Goal: Navigation & Orientation: Find specific page/section

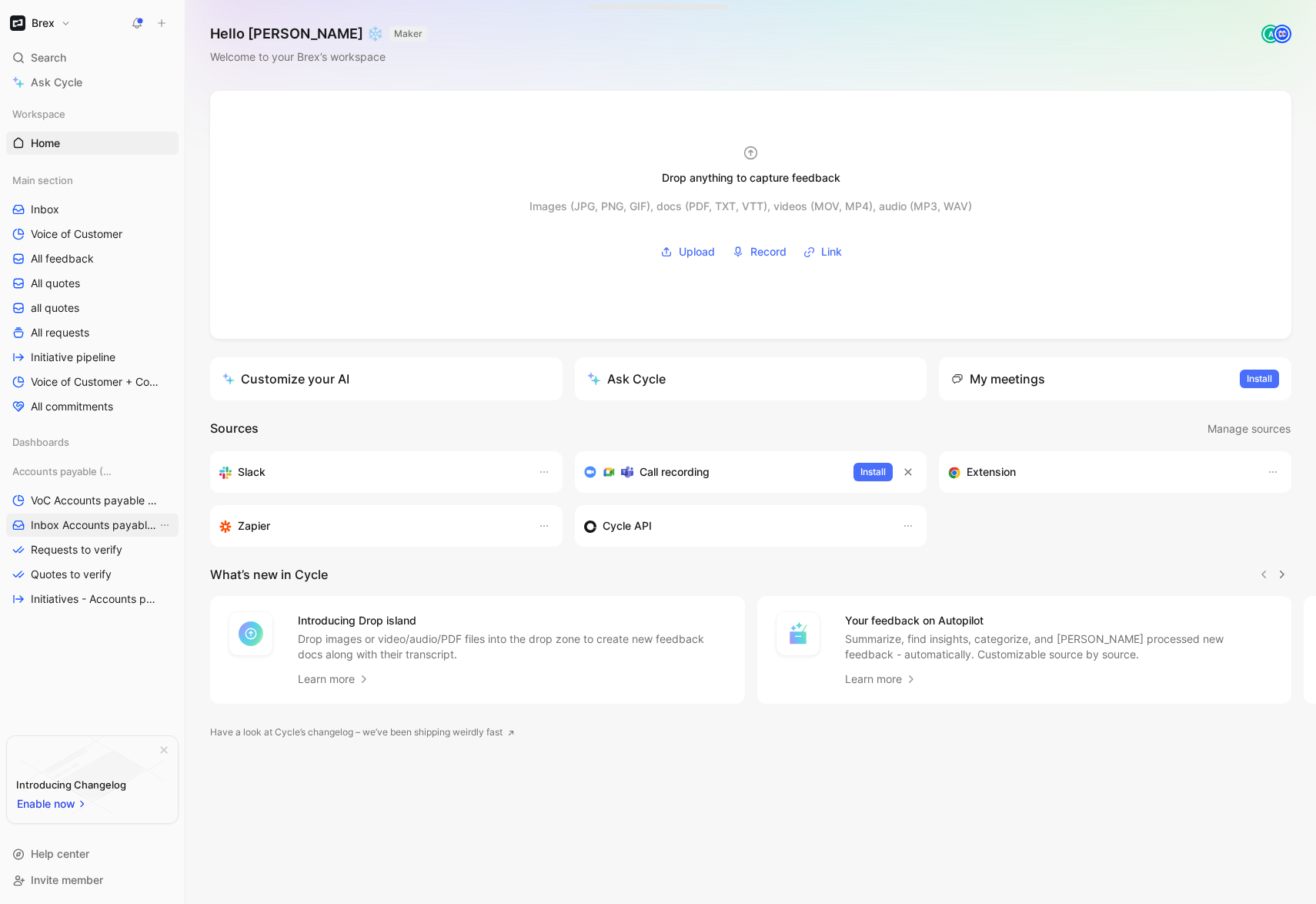
click at [88, 525] on span "Inbox Accounts payable (AP)" at bounding box center [94, 525] width 126 height 15
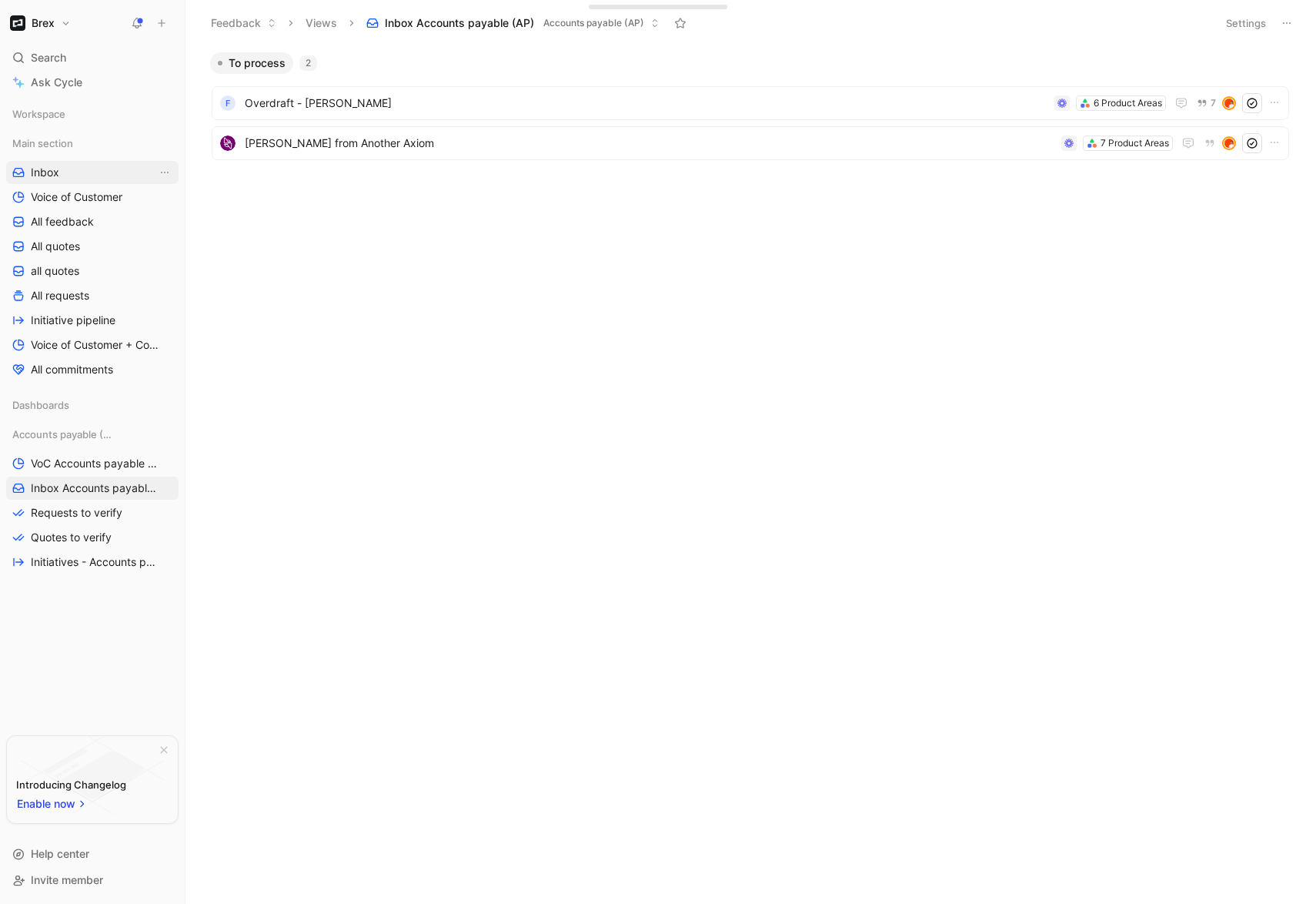
click at [44, 174] on span "Inbox" at bounding box center [45, 172] width 28 height 15
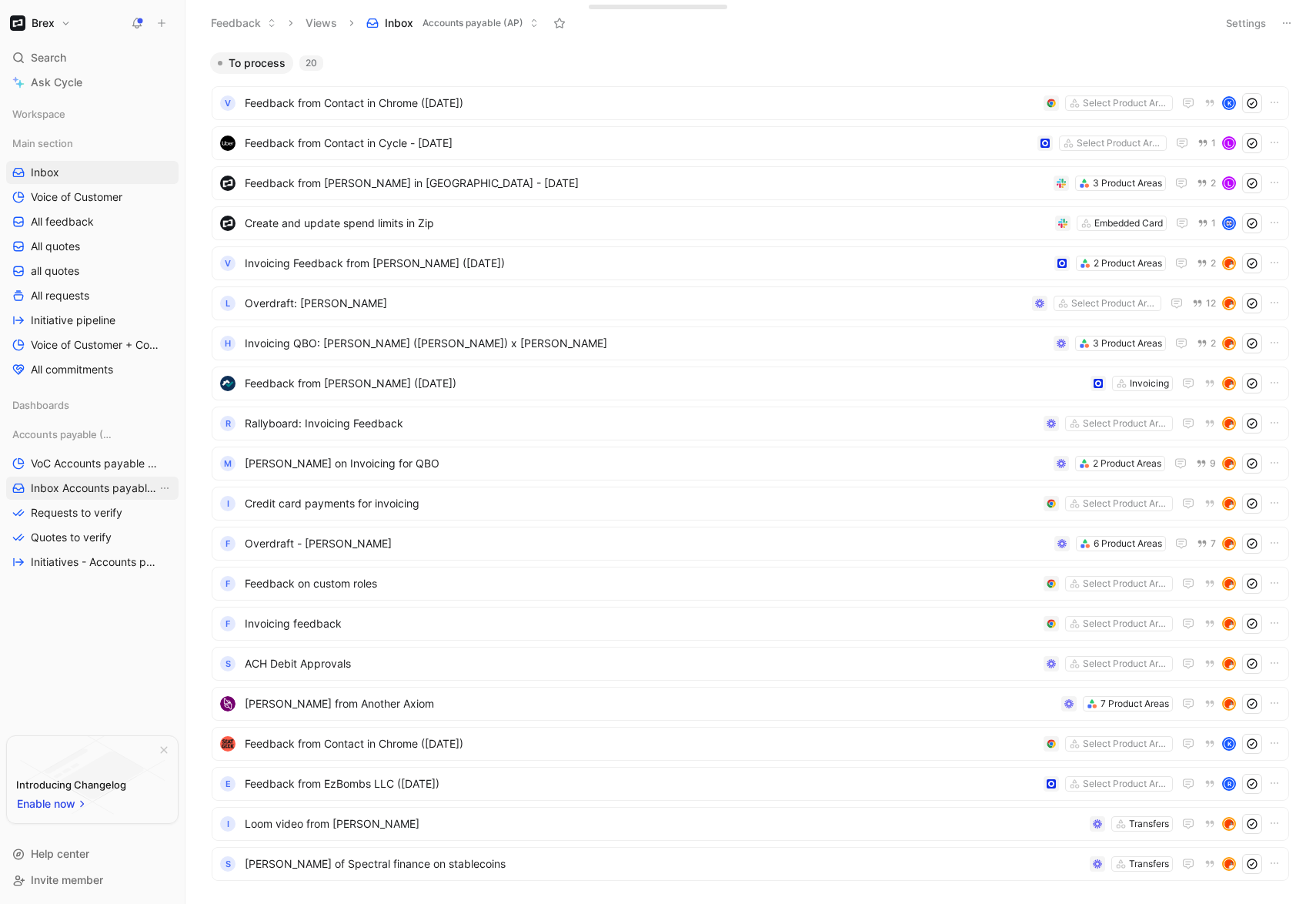
click at [77, 486] on span "Inbox Accounts payable (AP)" at bounding box center [94, 488] width 126 height 15
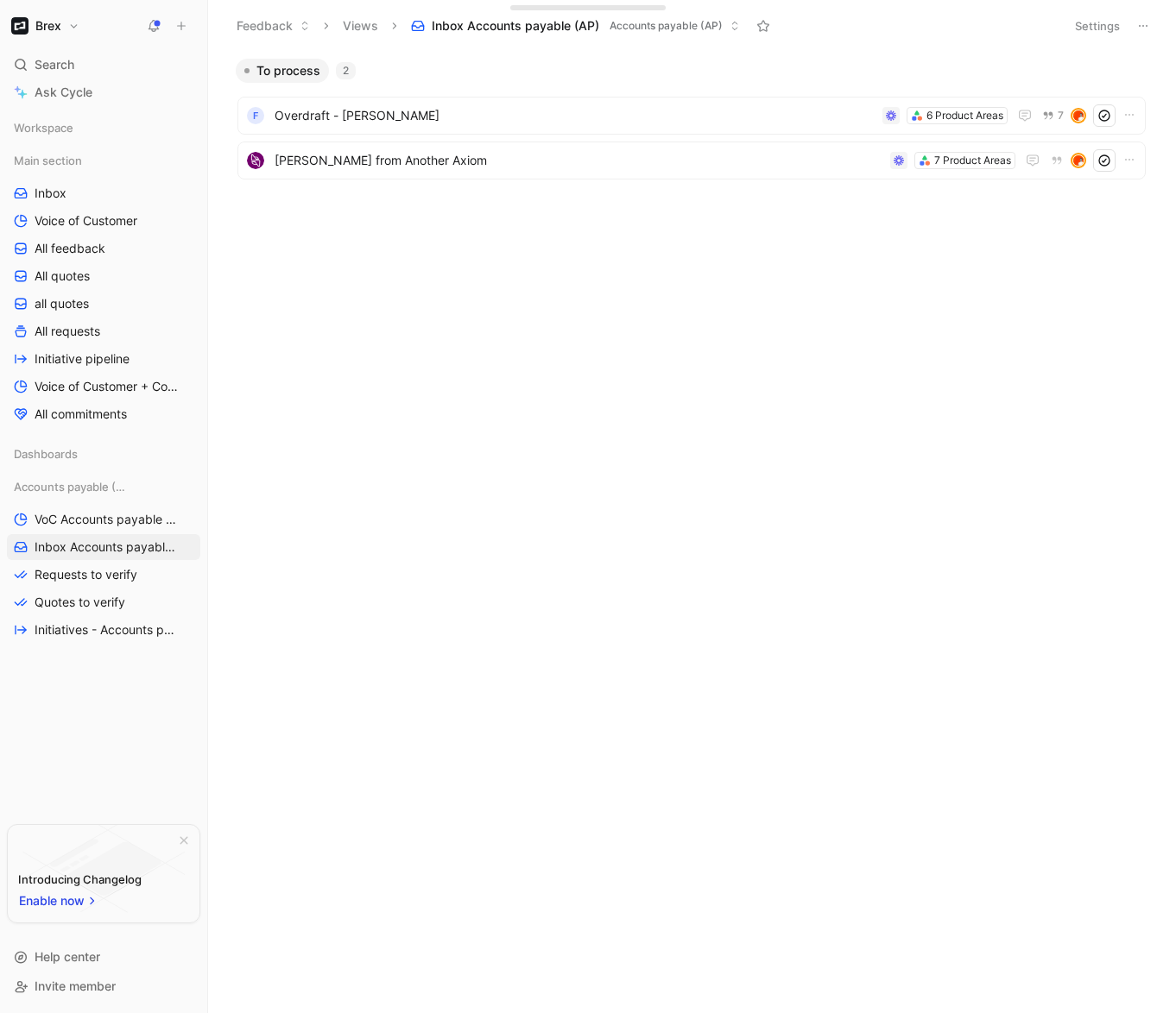
click at [770, 354] on body "Brex Search ⌘ K Ask Cycle Workspace Main section Inbox Voice of Customer All fe…" at bounding box center [588, 506] width 1176 height 1013
click at [57, 584] on link "Requests to verify" at bounding box center [104, 575] width 193 height 26
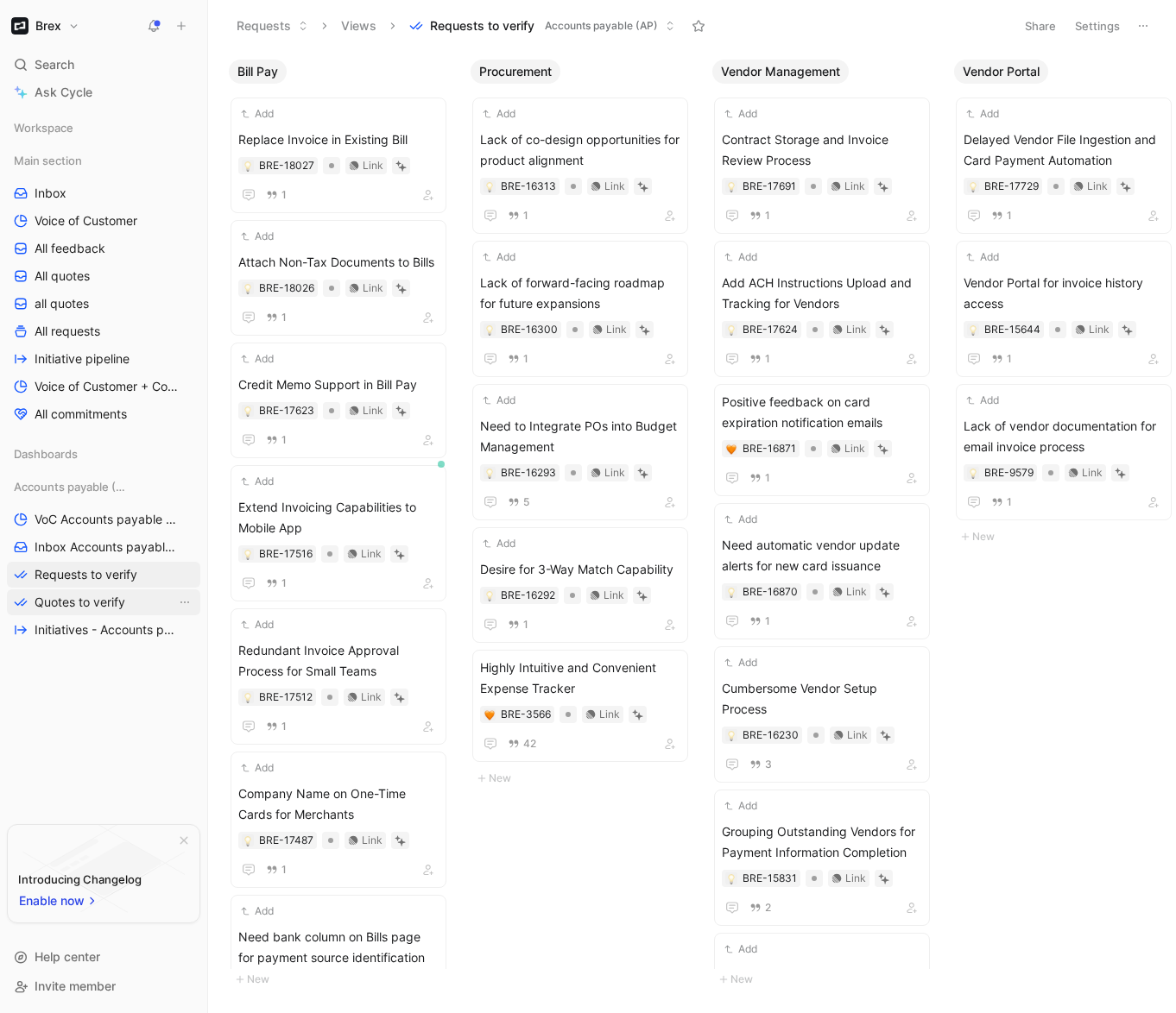
click at [56, 602] on span "Quotes to verify" at bounding box center [80, 602] width 91 height 17
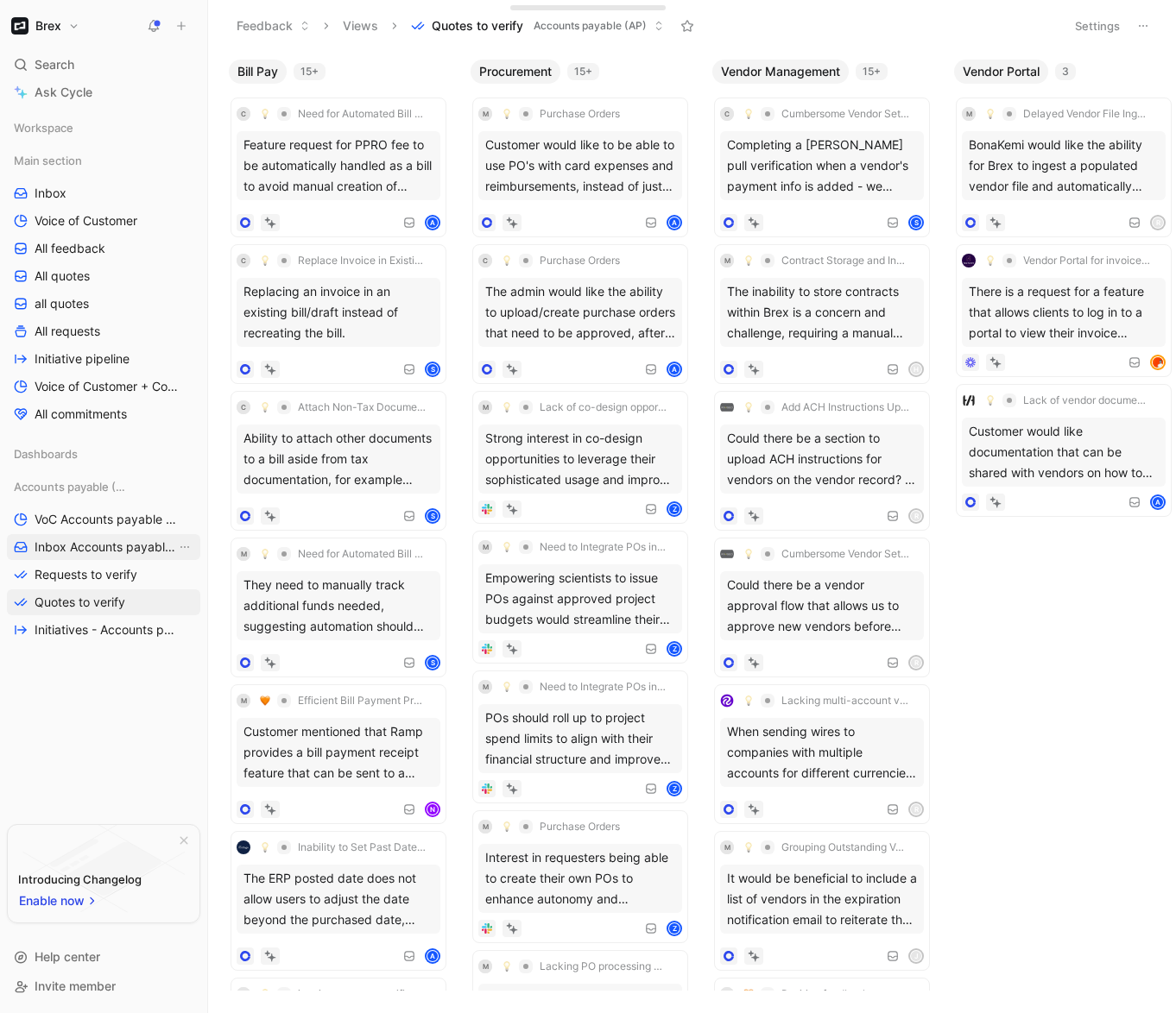
click at [83, 541] on span "Inbox Accounts payable (AP)" at bounding box center [105, 546] width 142 height 17
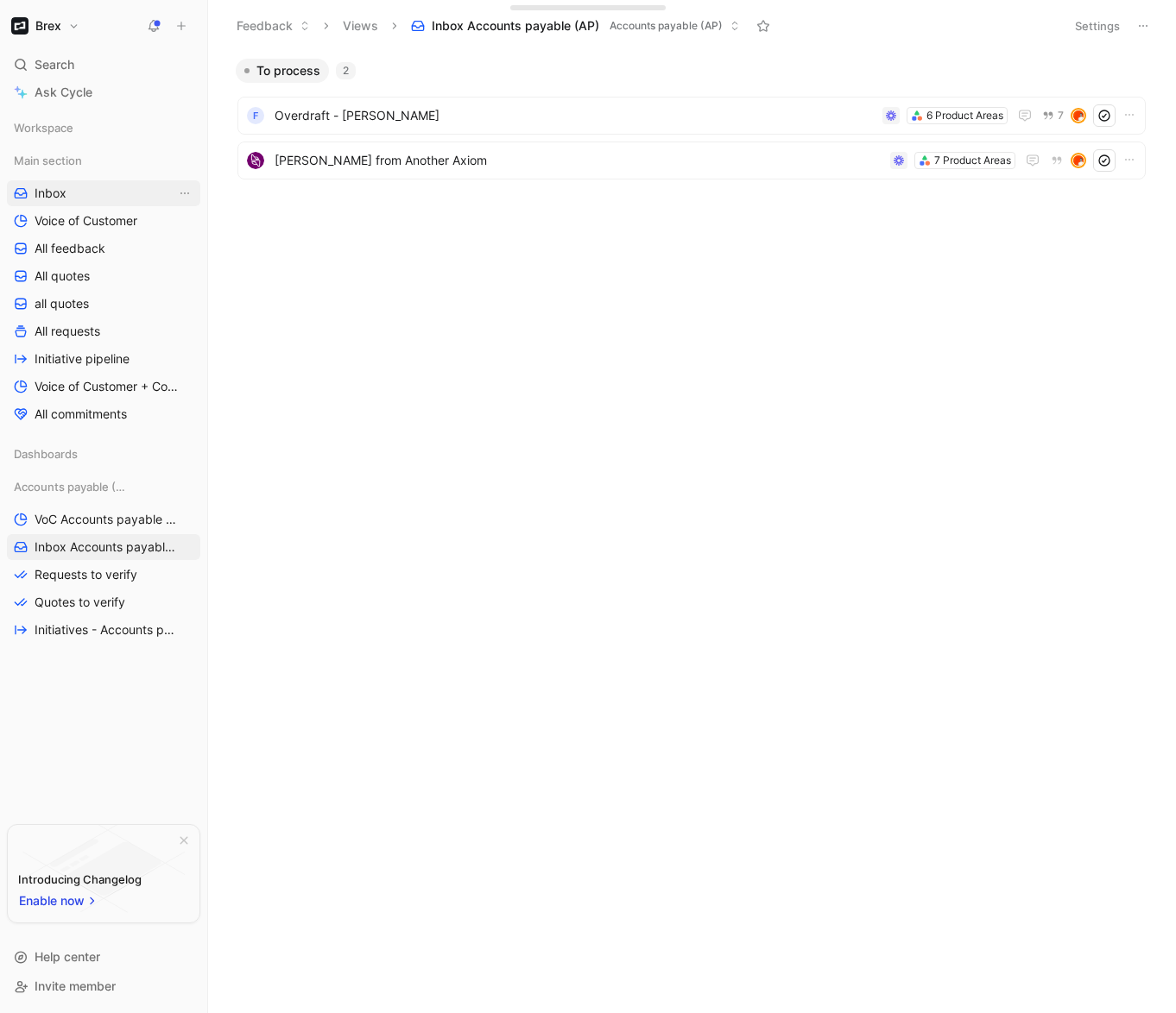
click at [63, 203] on link "Inbox" at bounding box center [104, 193] width 193 height 26
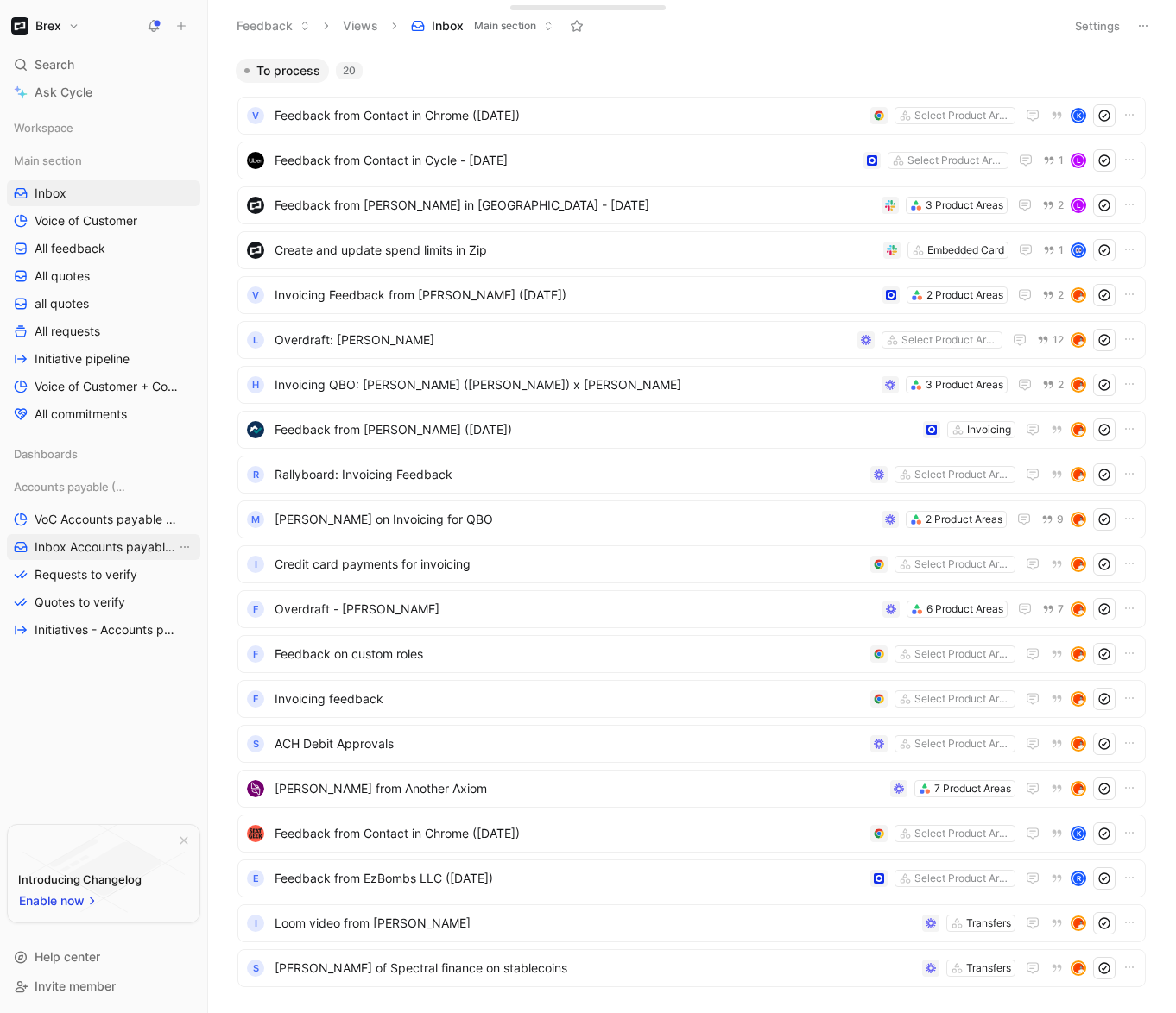
click at [116, 546] on span "Inbox Accounts payable (AP)" at bounding box center [105, 546] width 142 height 17
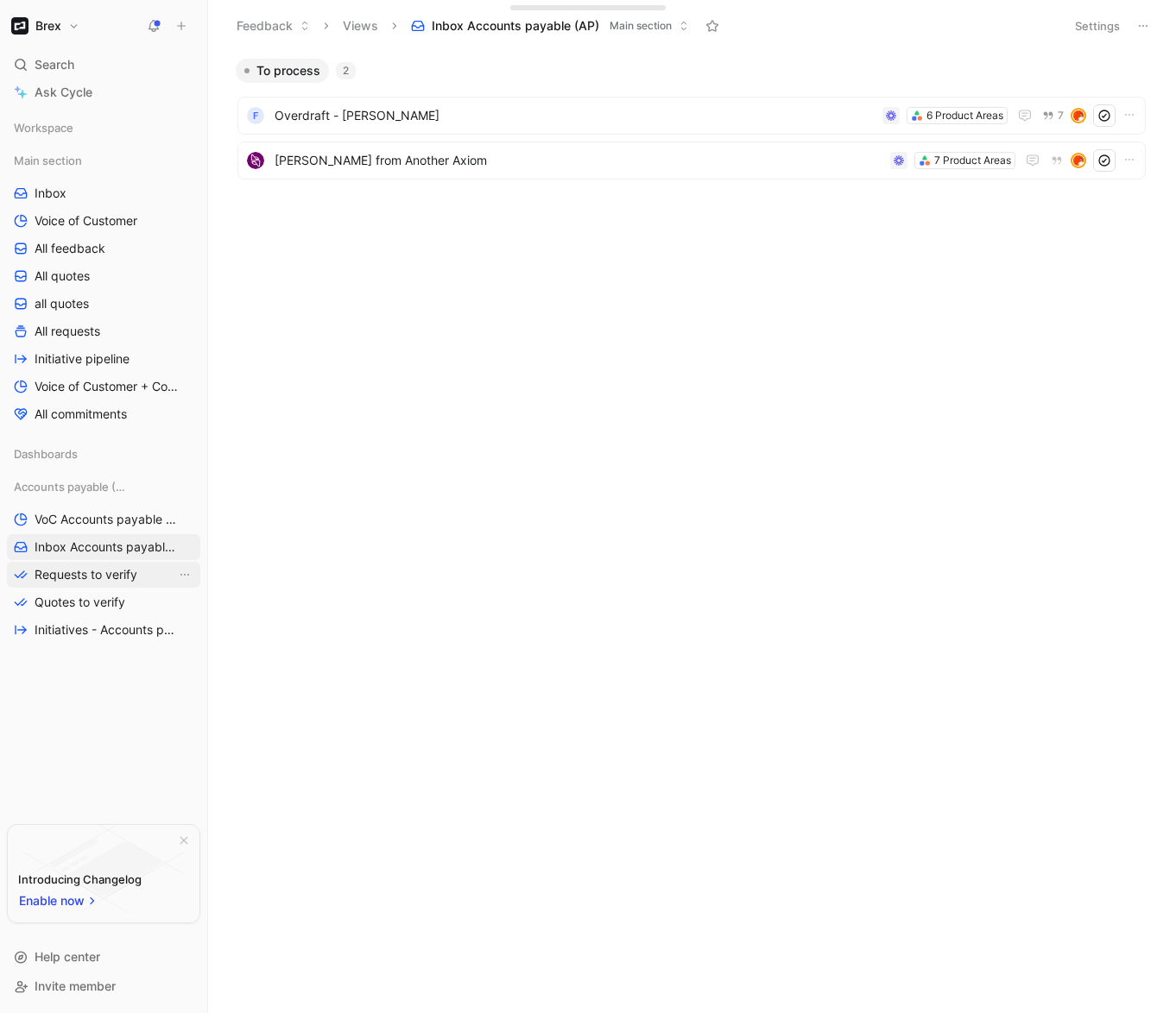
click at [99, 566] on span "Requests to verify" at bounding box center [85, 575] width 103 height 17
